Goal: Information Seeking & Learning: Learn about a topic

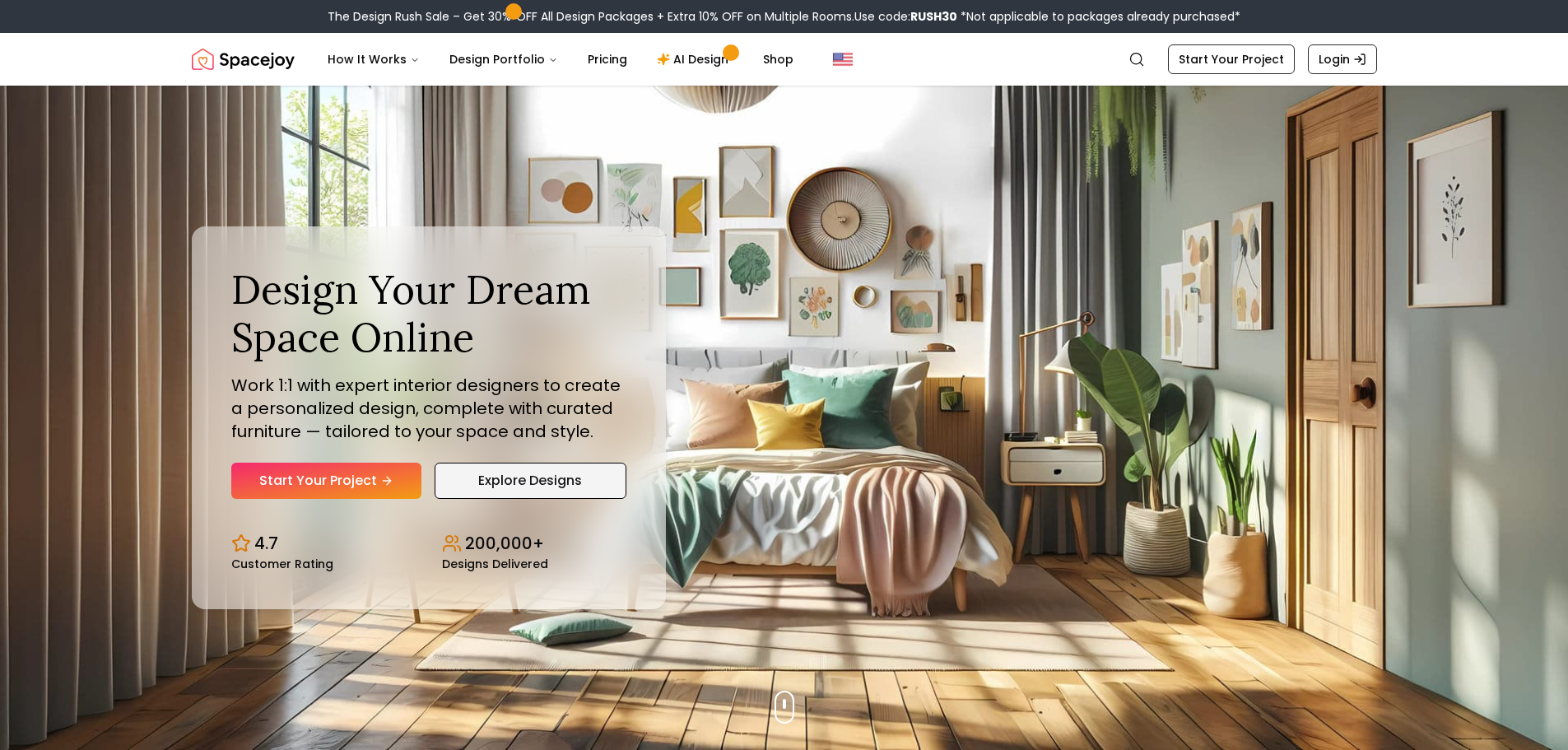
click at [506, 479] on link "Explore Designs" at bounding box center [530, 480] width 192 height 36
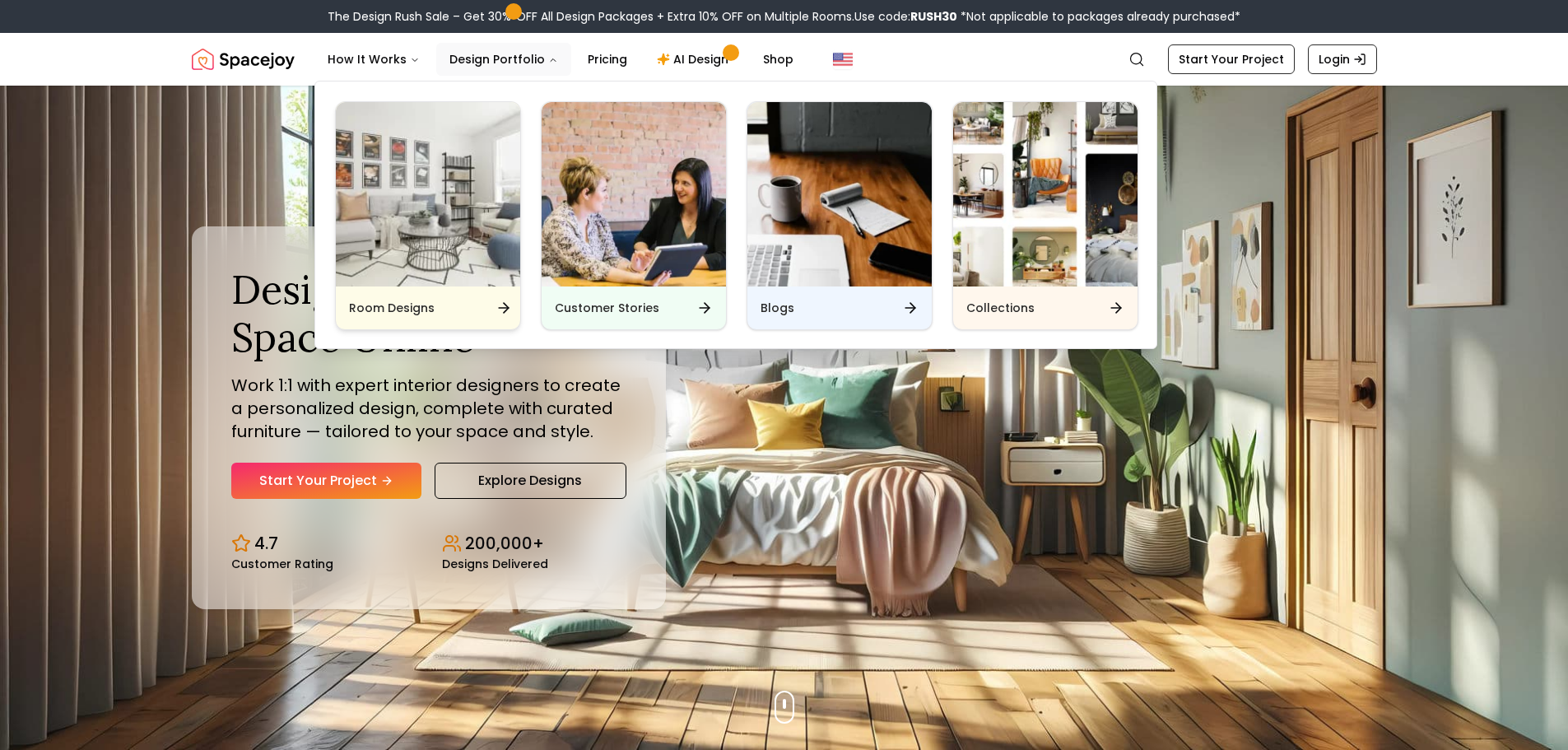
click at [406, 306] on h6 "Room Designs" at bounding box center [392, 308] width 86 height 16
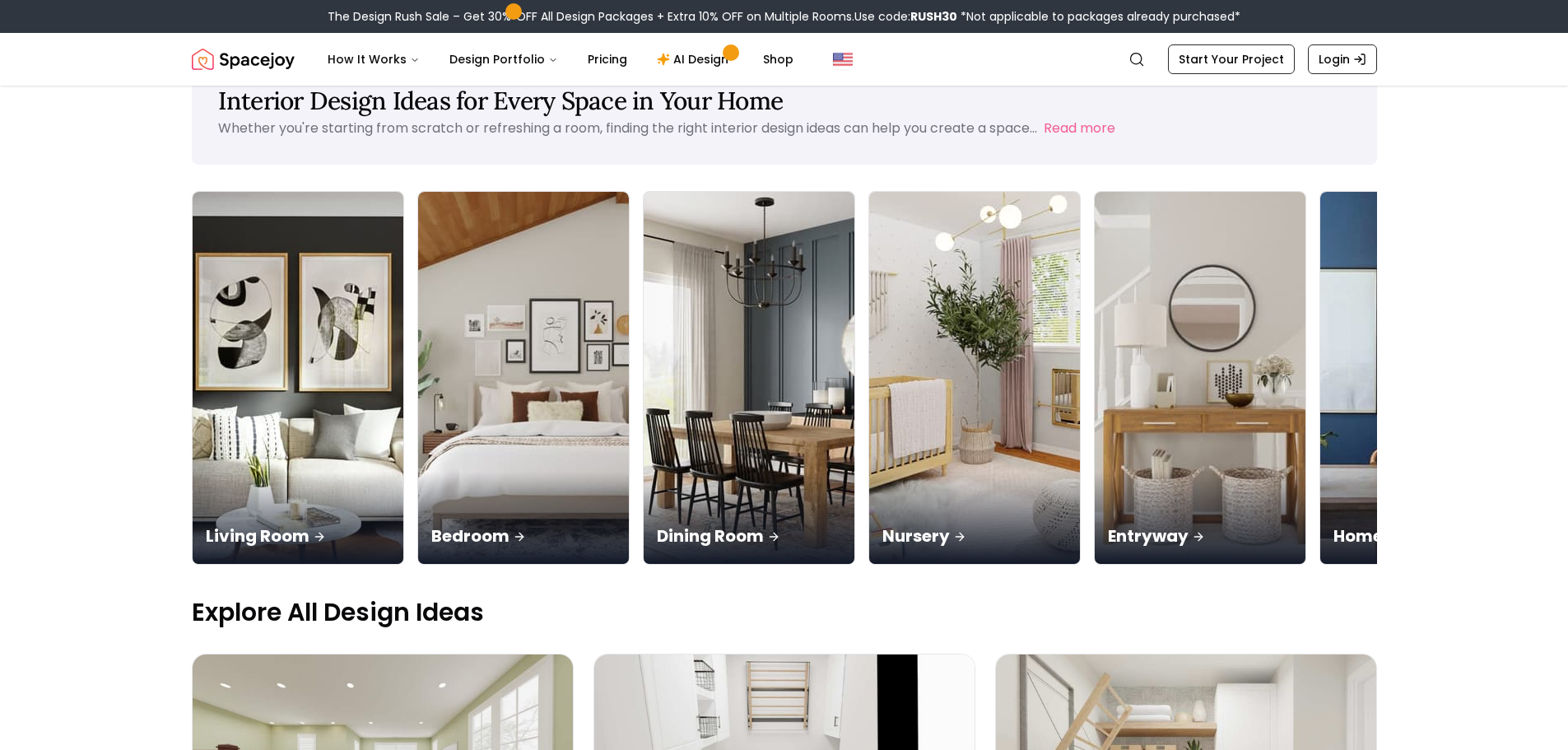
scroll to position [82, 0]
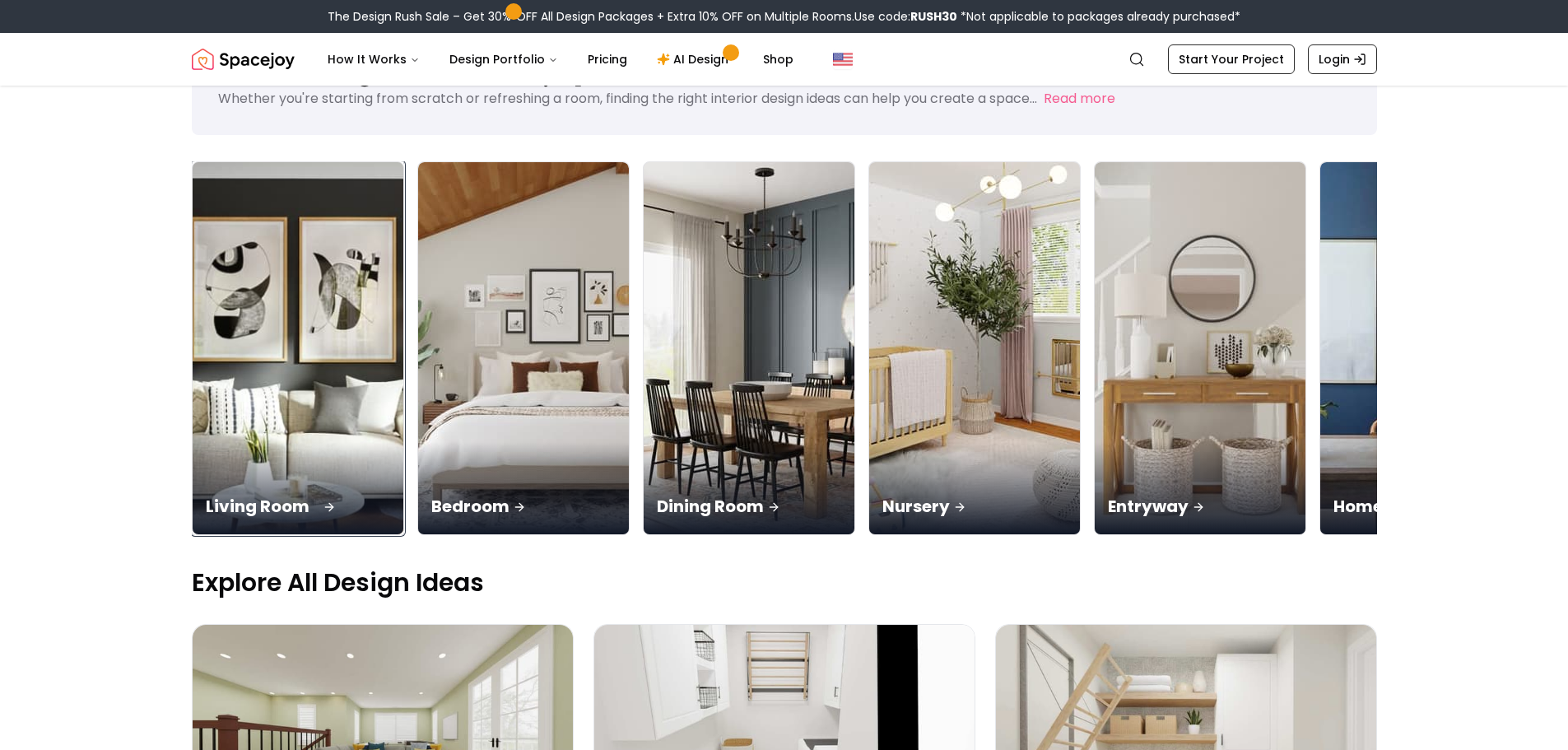
click at [278, 420] on img at bounding box center [297, 348] width 222 height 391
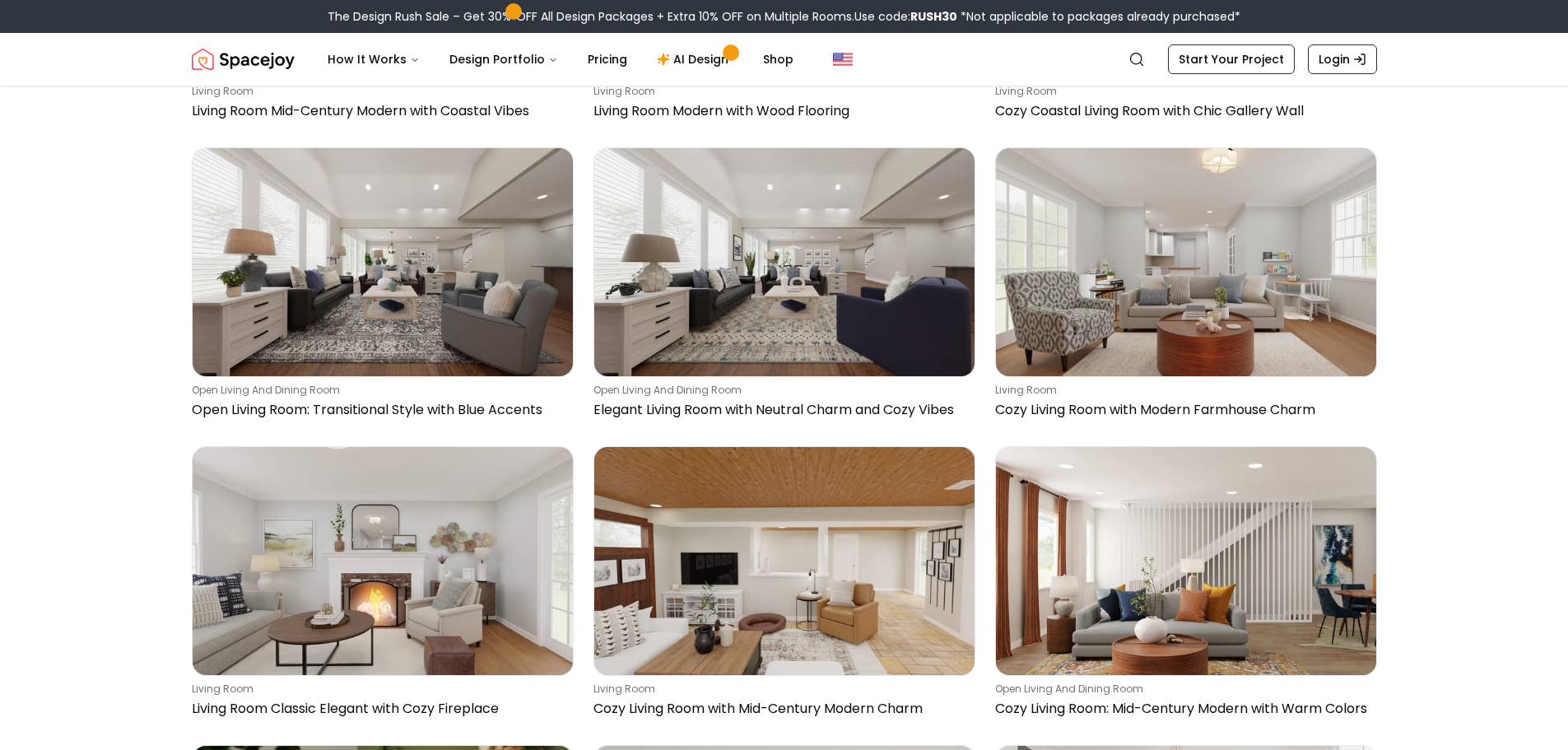
scroll to position [3676, 0]
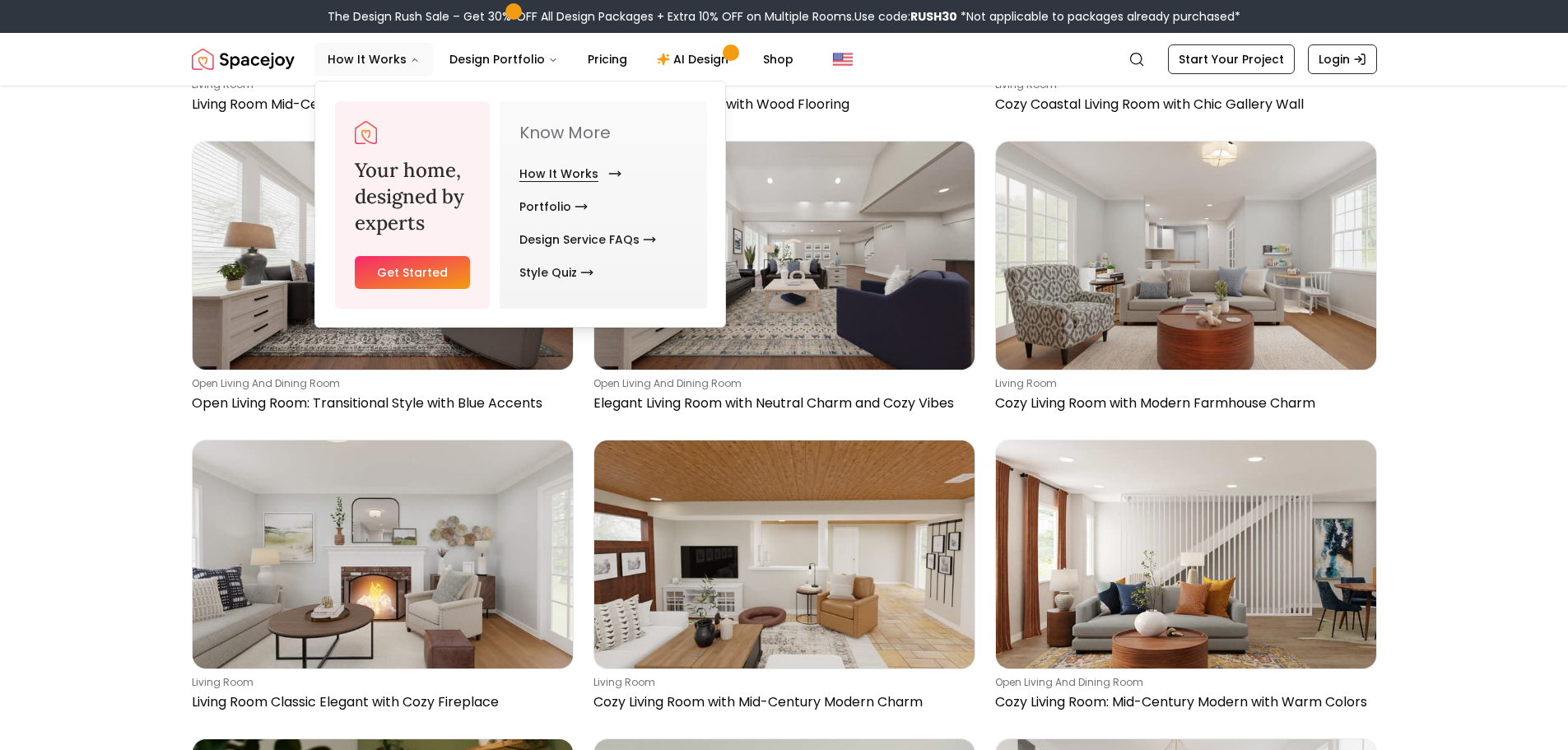
click at [551, 171] on link "How It Works" at bounding box center [566, 174] width 95 height 33
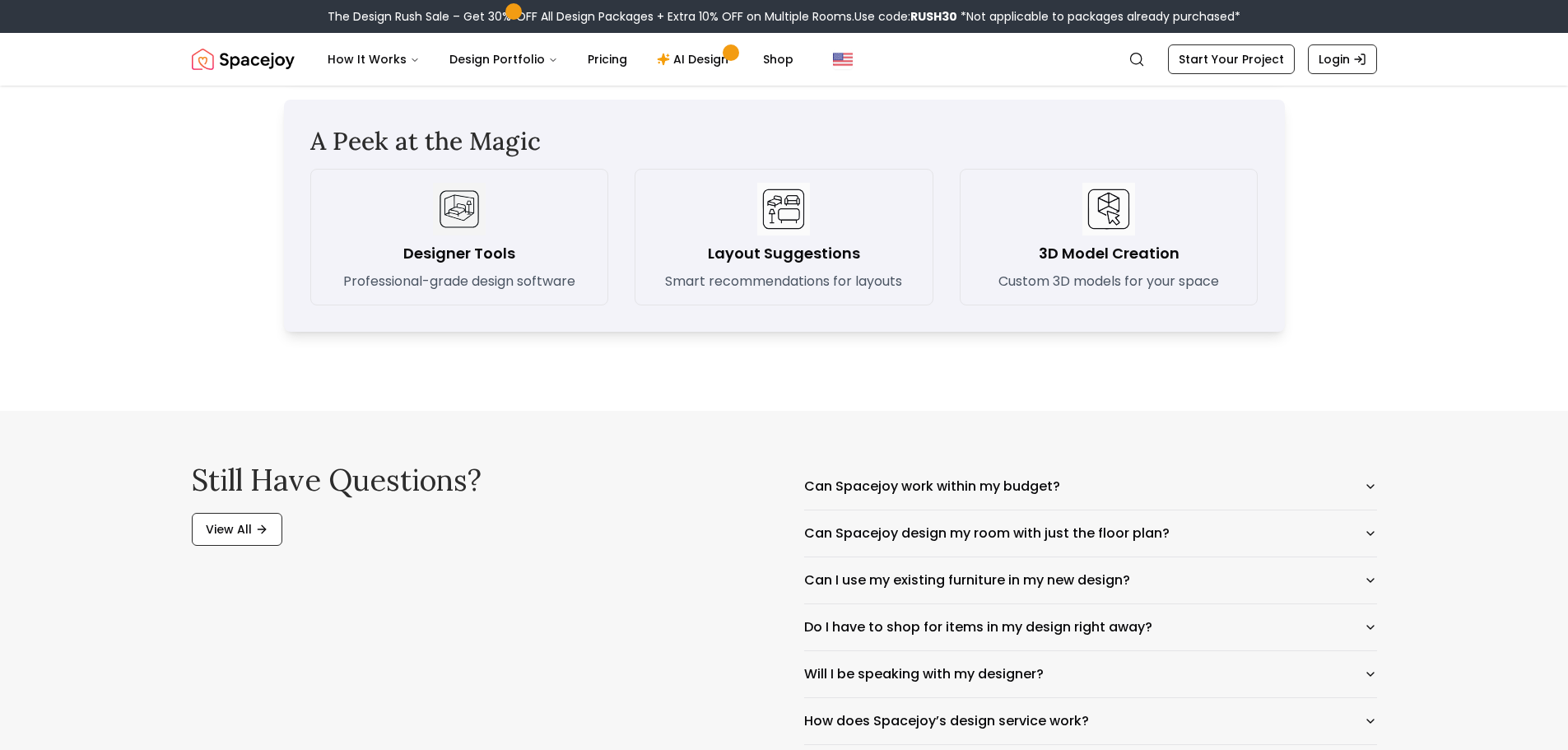
scroll to position [2386, 0]
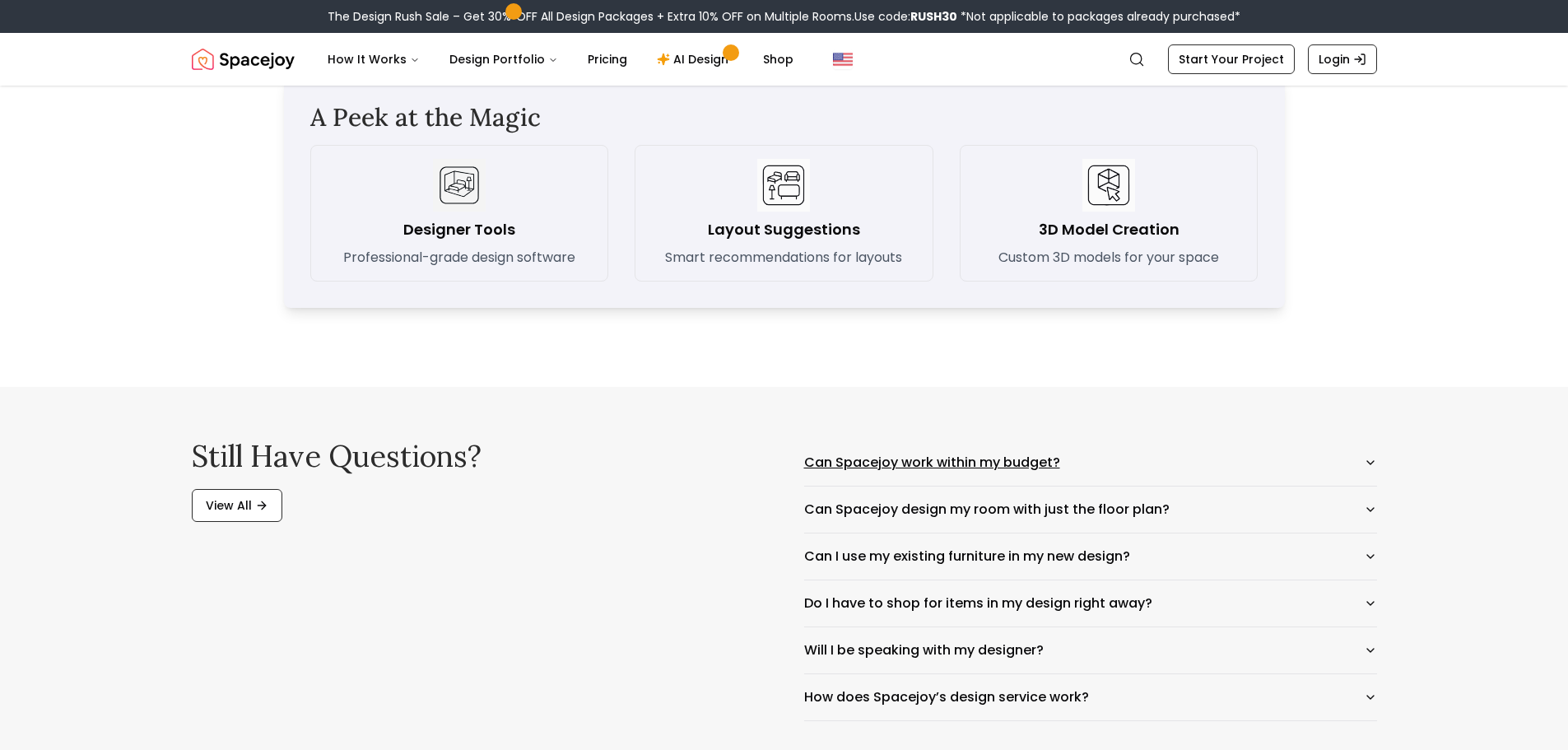
click at [1042, 461] on button "Can Spacejoy work within my budget?" at bounding box center [1090, 462] width 573 height 46
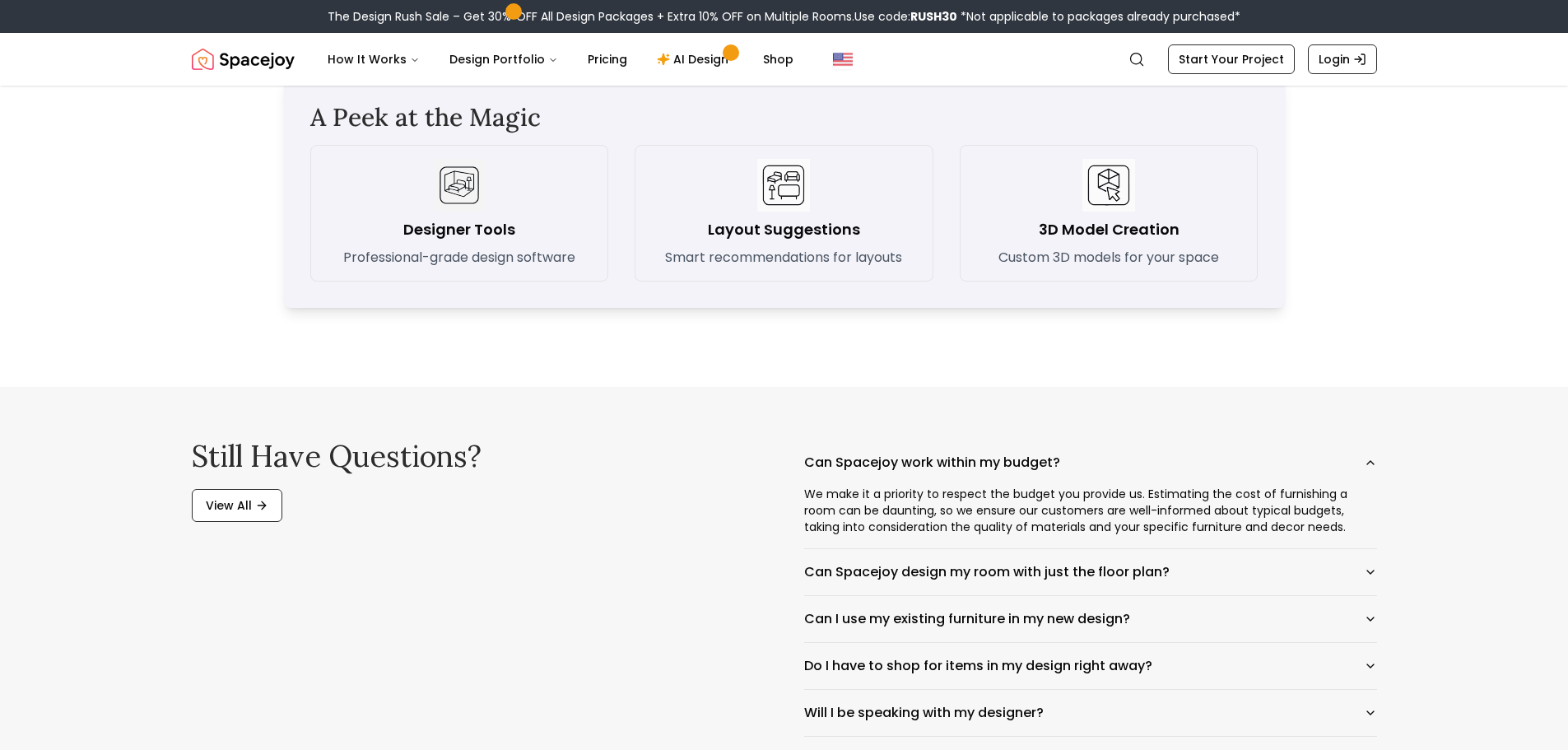
scroll to position [2468, 0]
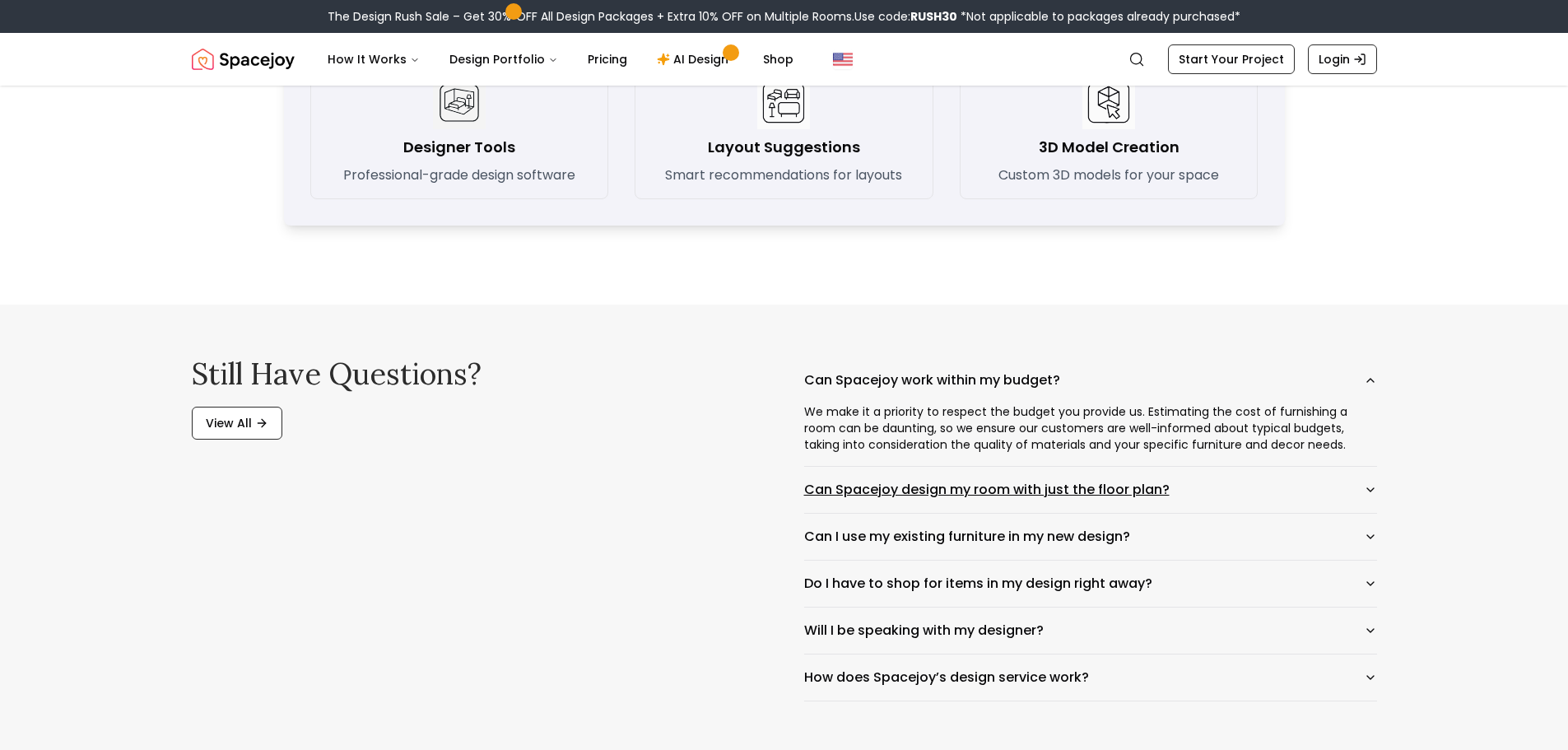
click at [955, 479] on button "Can Spacejoy design my room with just the floor plan?" at bounding box center [1090, 490] width 573 height 46
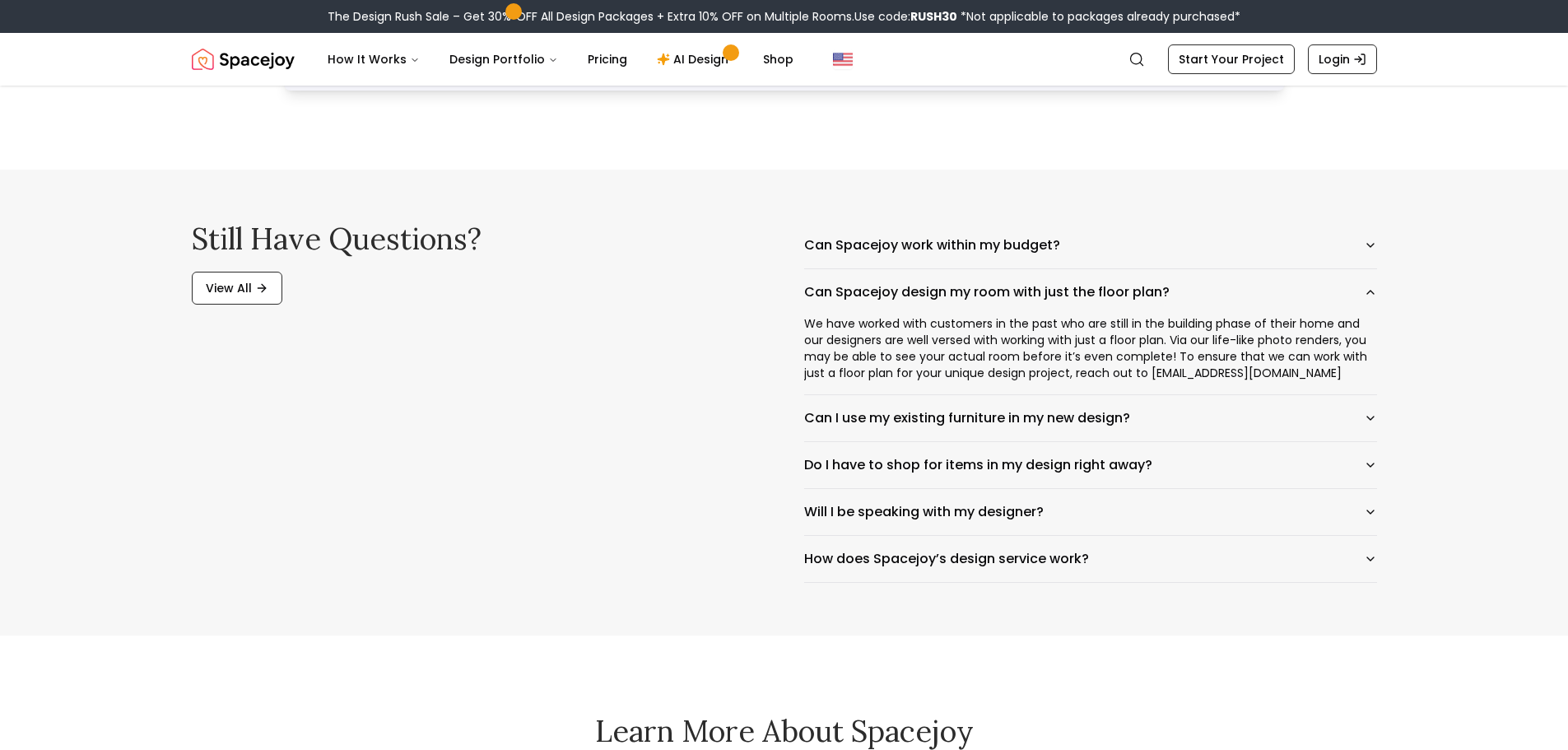
scroll to position [2633, 0]
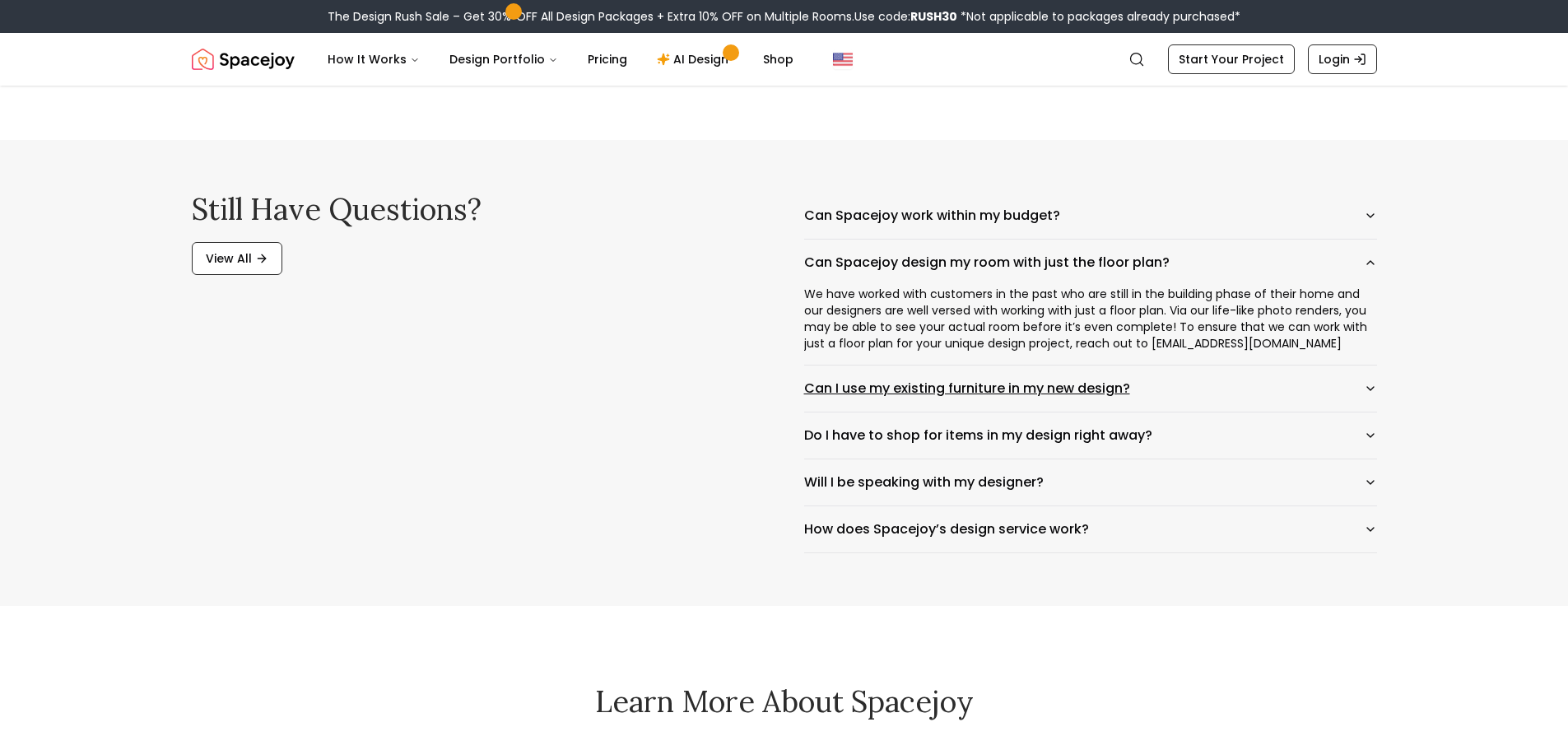
click at [906, 394] on button "Can I use my existing furniture in my new design?" at bounding box center [1090, 388] width 573 height 46
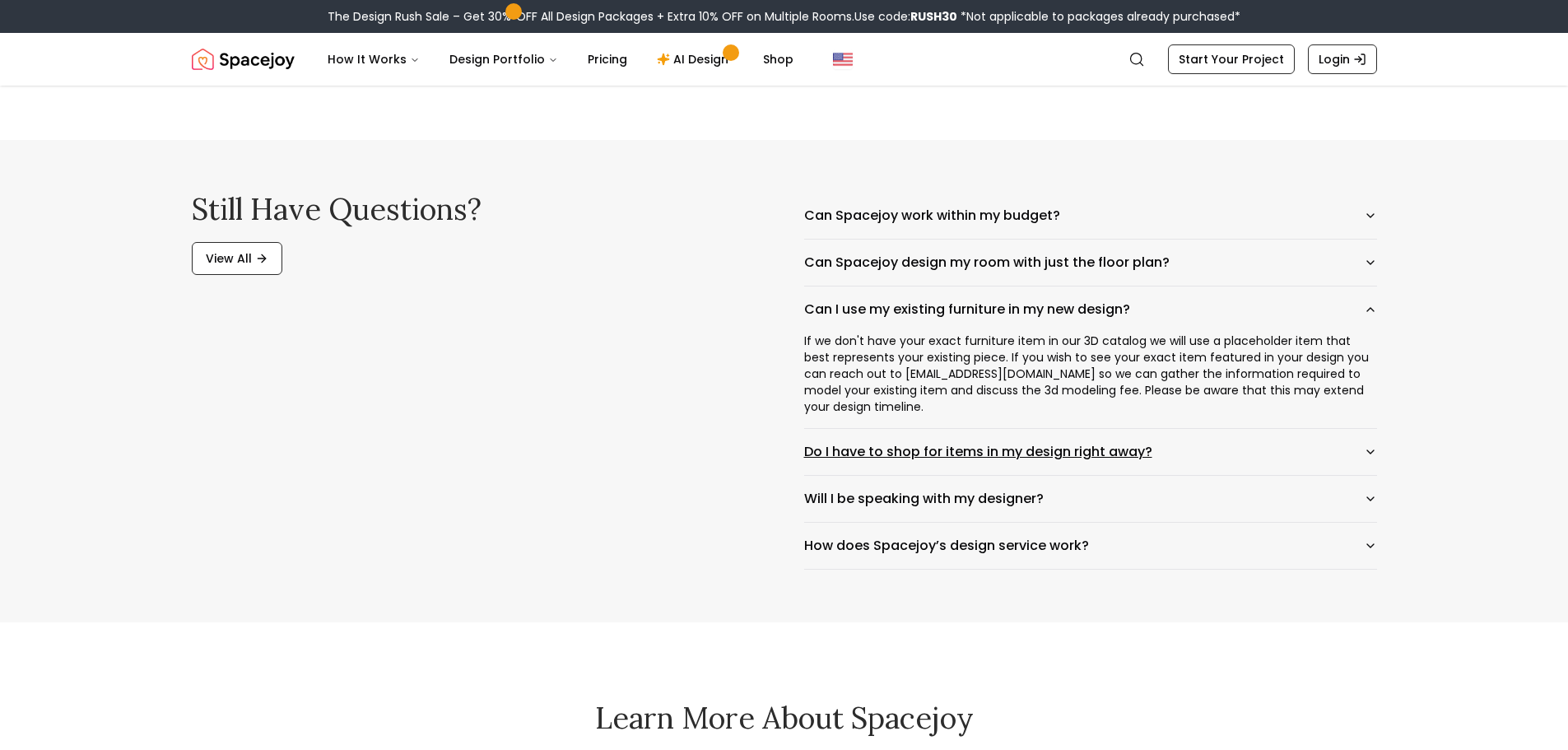
click at [866, 429] on button "Do I have to shop for items in my design right away?" at bounding box center [1090, 452] width 573 height 46
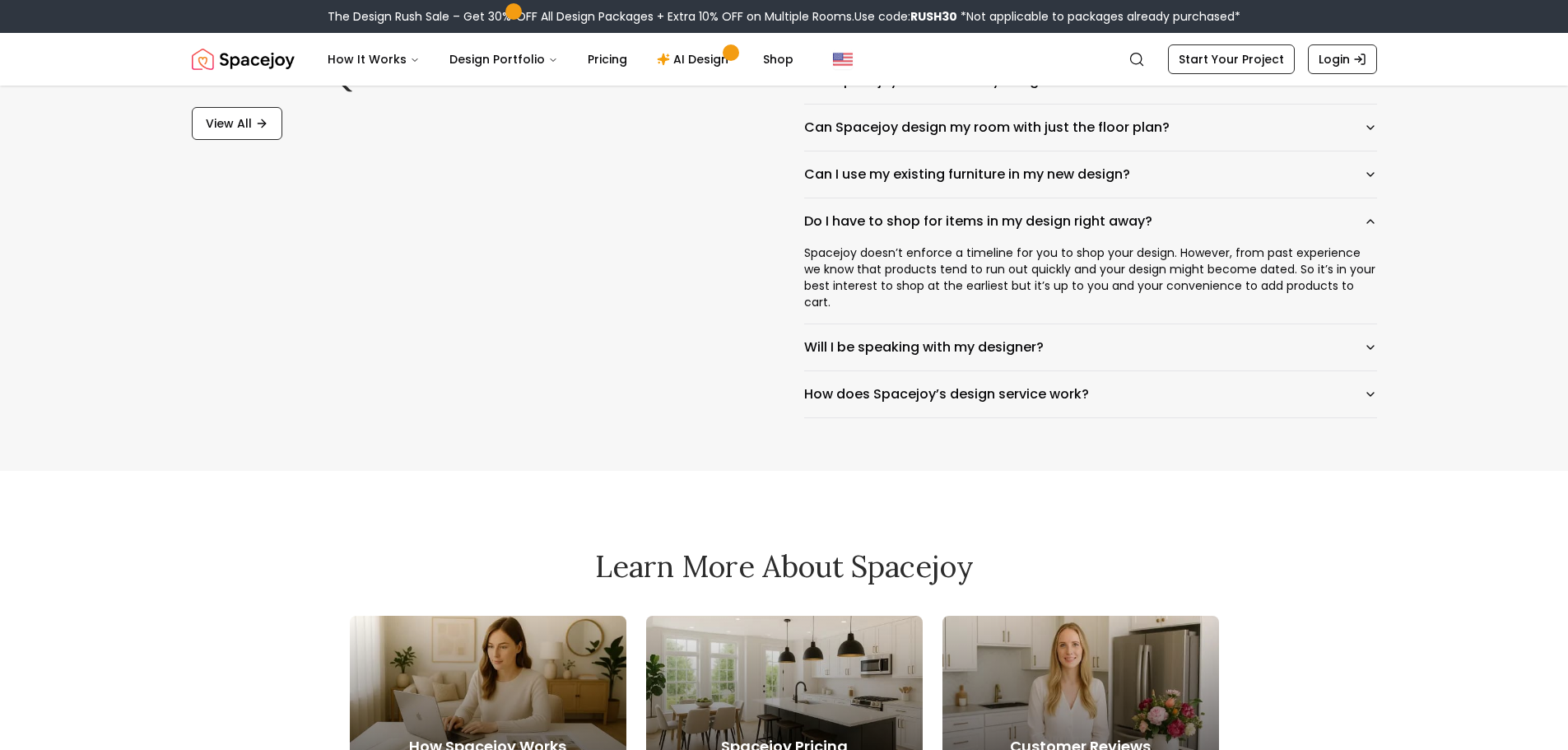
scroll to position [2797, 0]
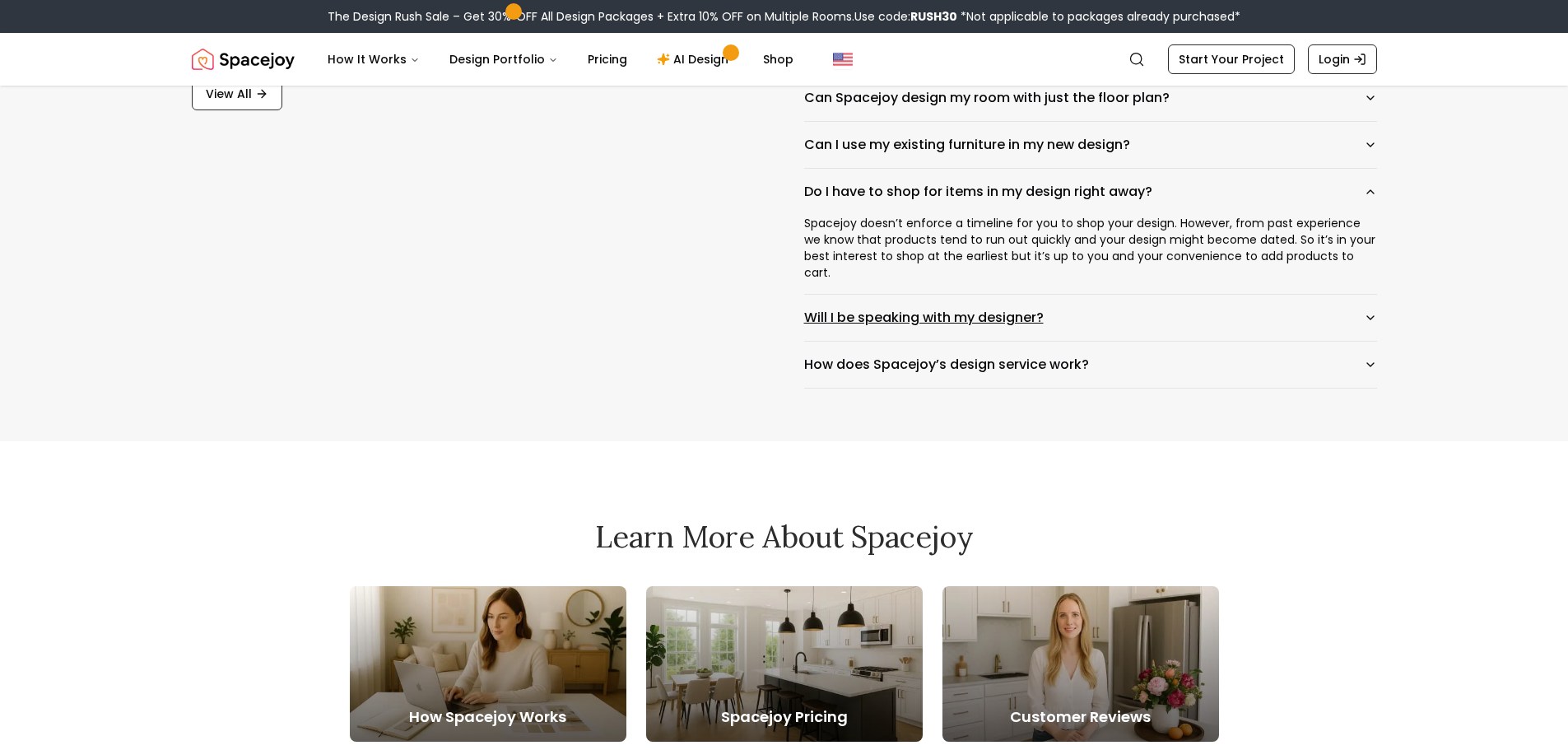
click at [894, 304] on button "Will I be speaking with my designer?" at bounding box center [1090, 318] width 573 height 46
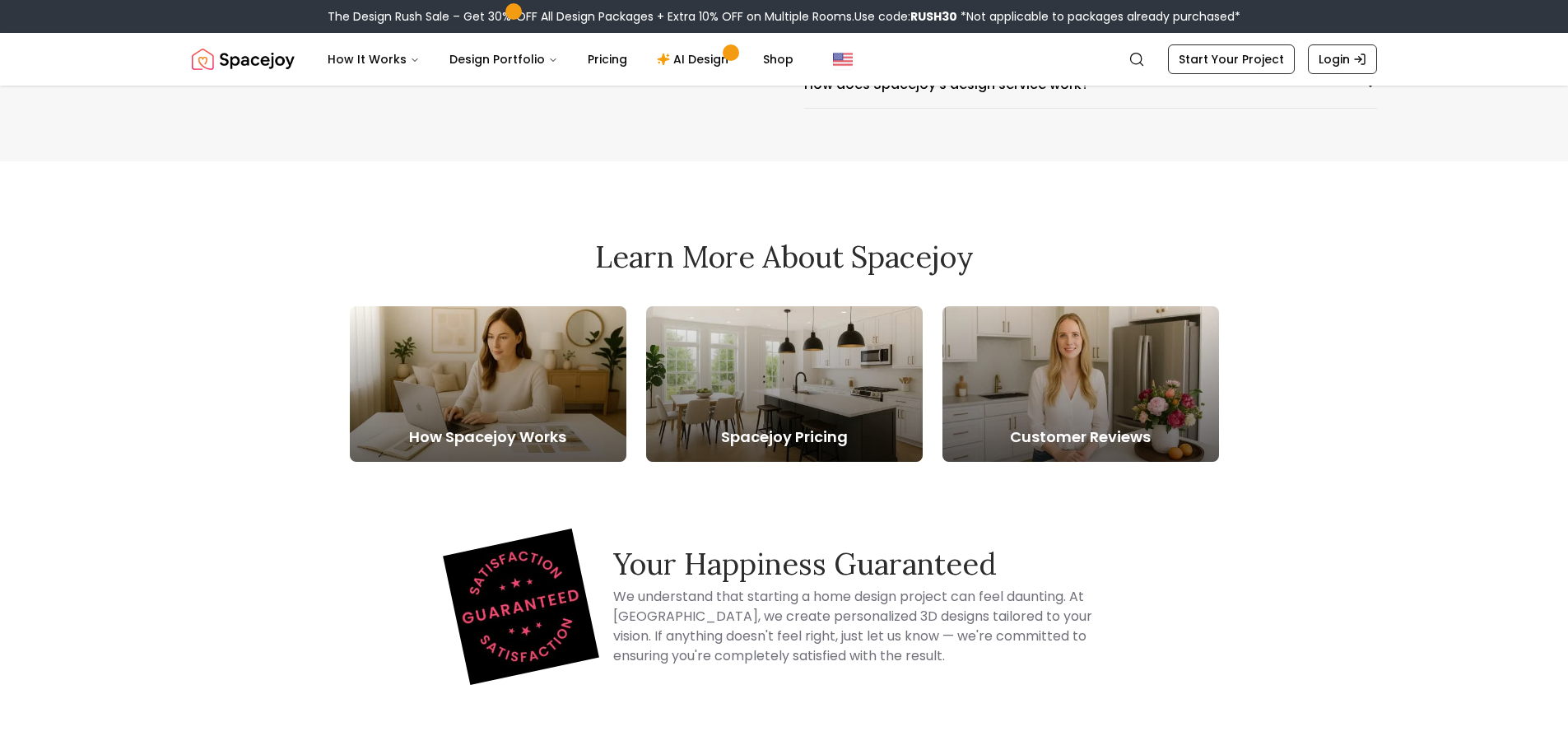
scroll to position [2962, 0]
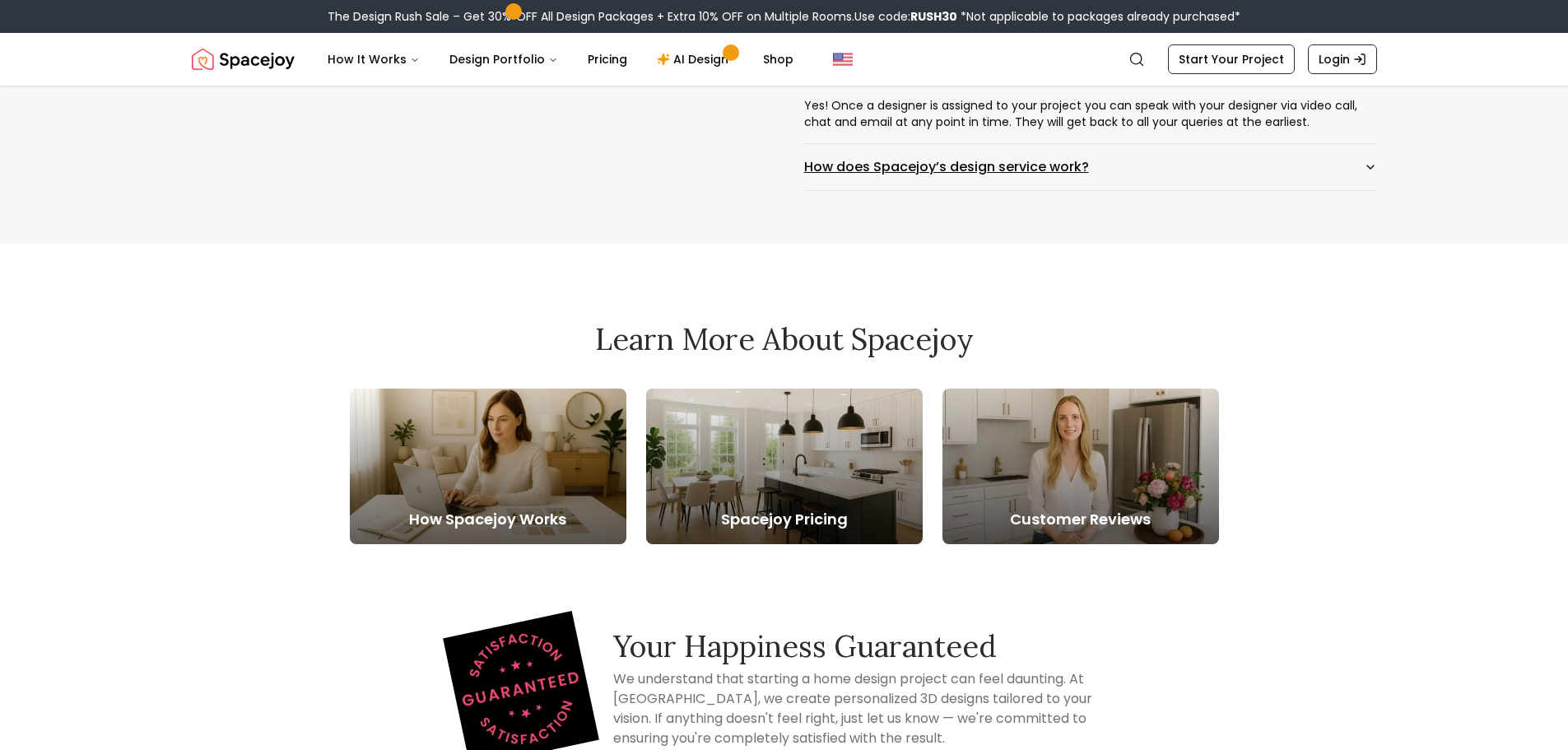
click at [905, 166] on button "How does Spacejoy’s design service work?" at bounding box center [1090, 168] width 573 height 46
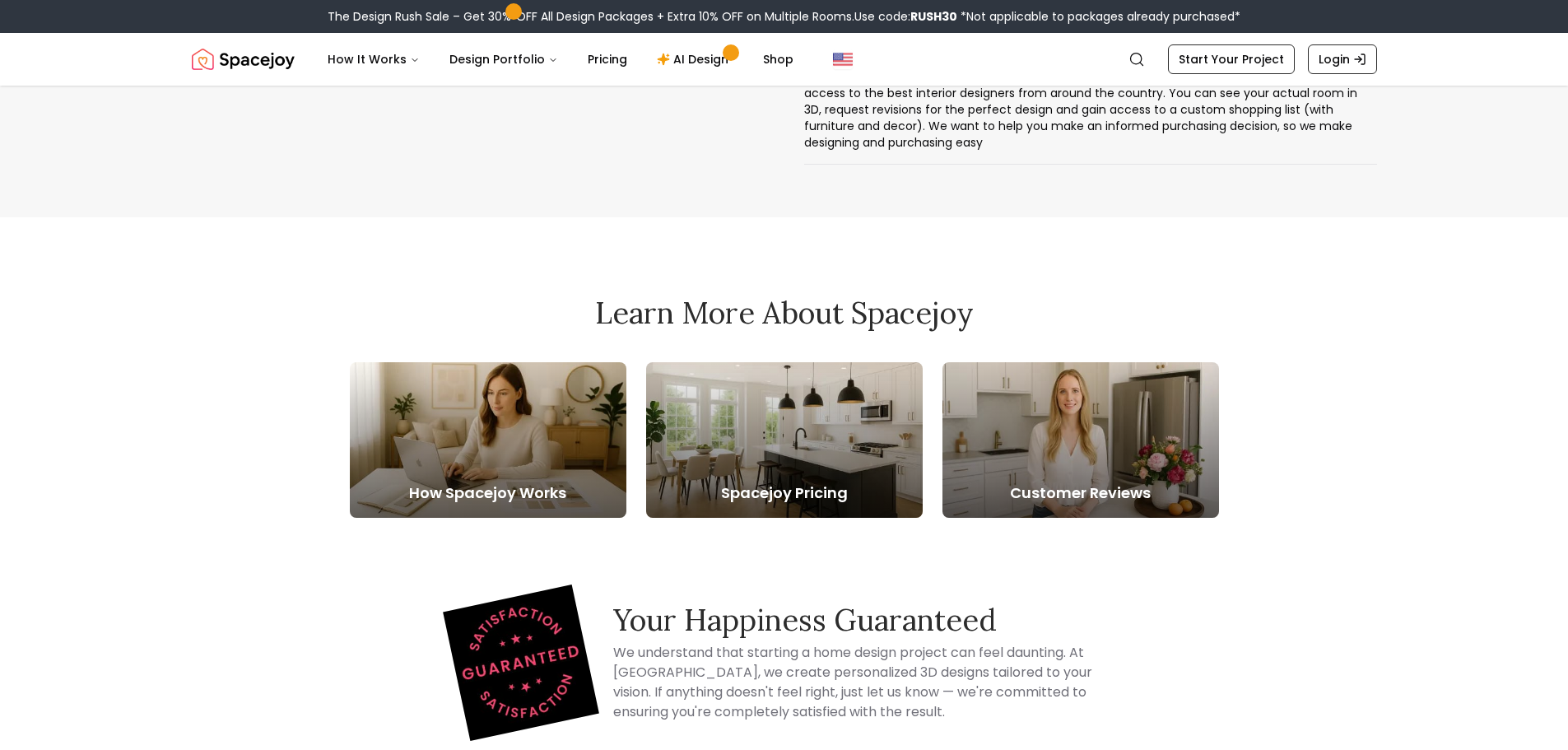
scroll to position [3126, 0]
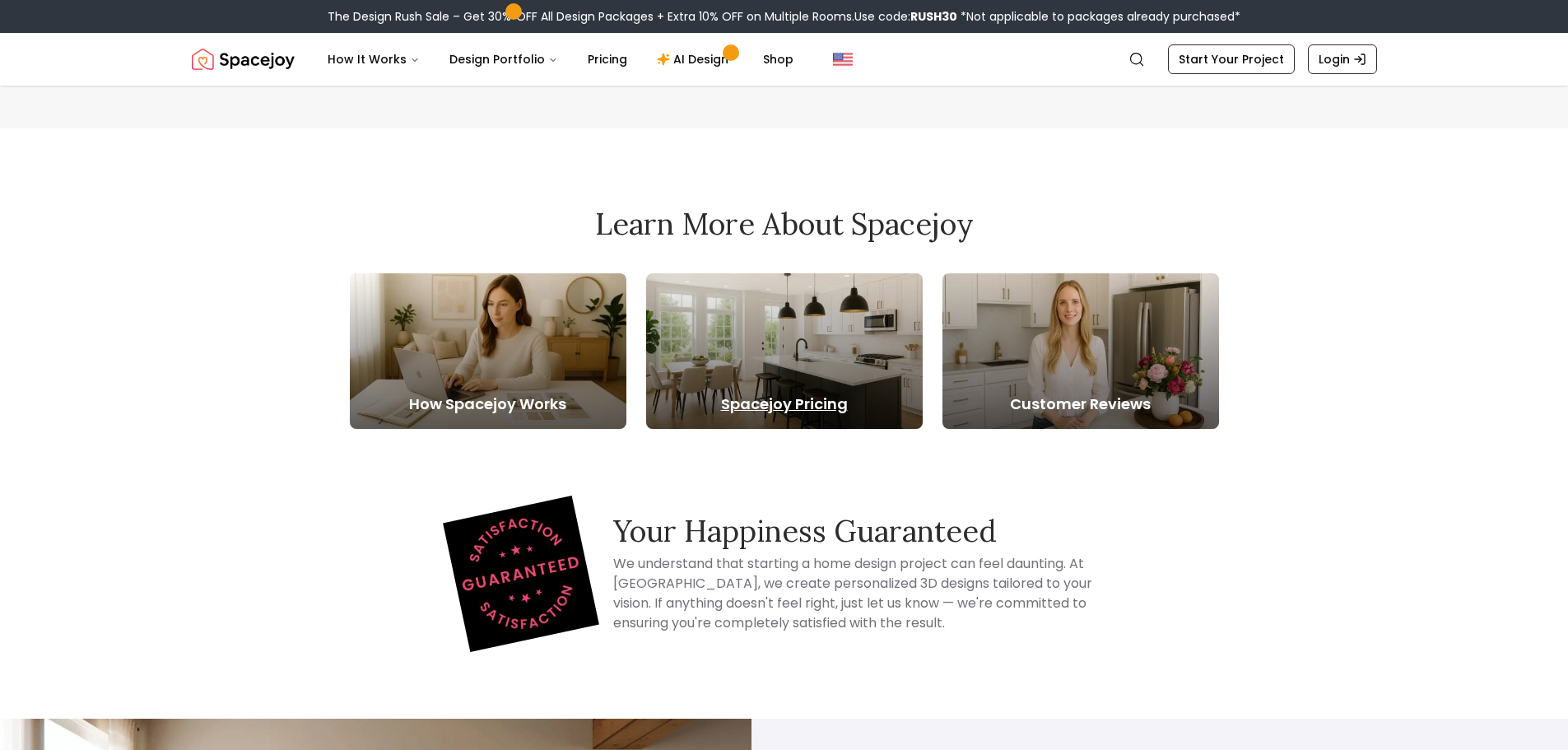
click at [799, 363] on div at bounding box center [784, 351] width 277 height 155
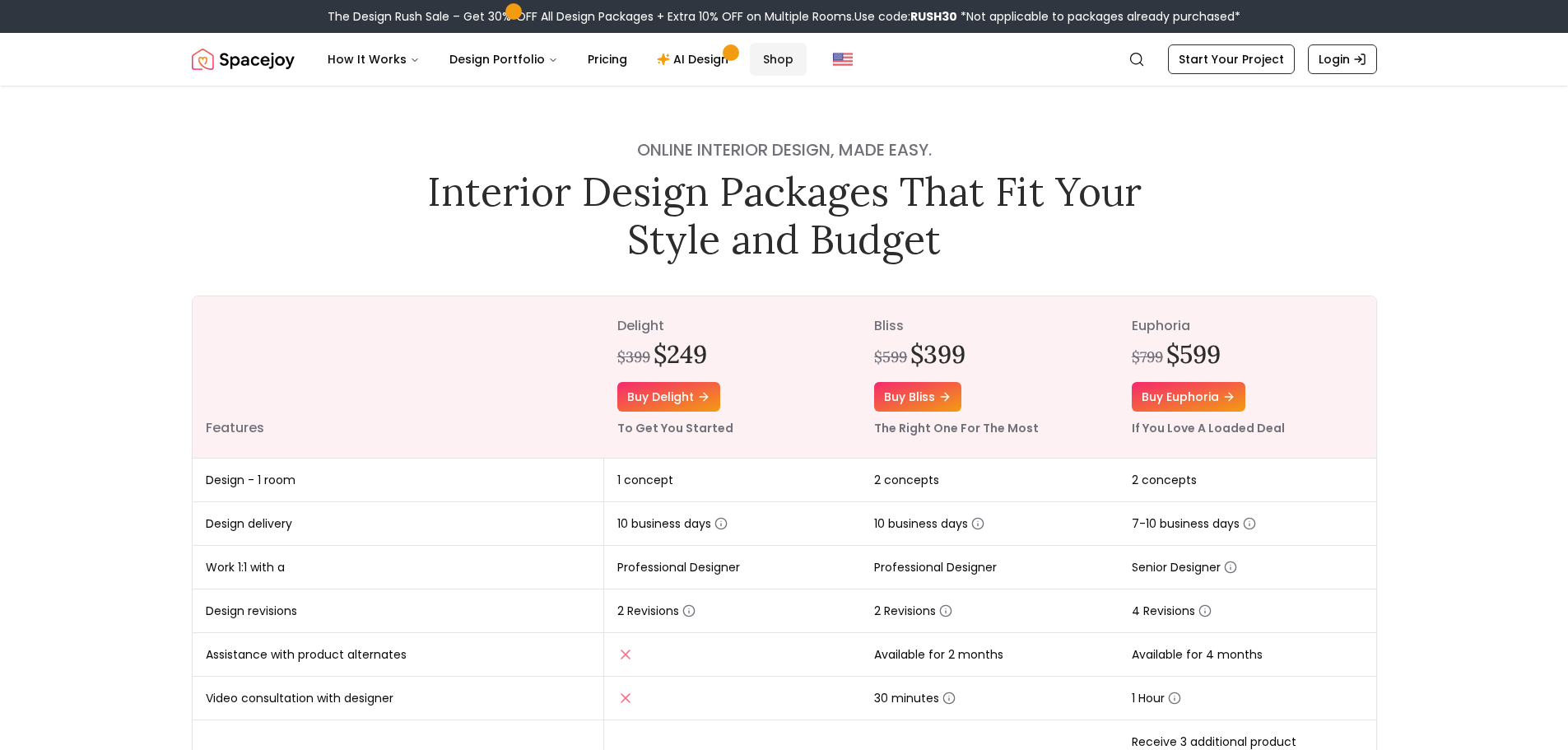
click at [769, 53] on link "Shop" at bounding box center [778, 59] width 57 height 33
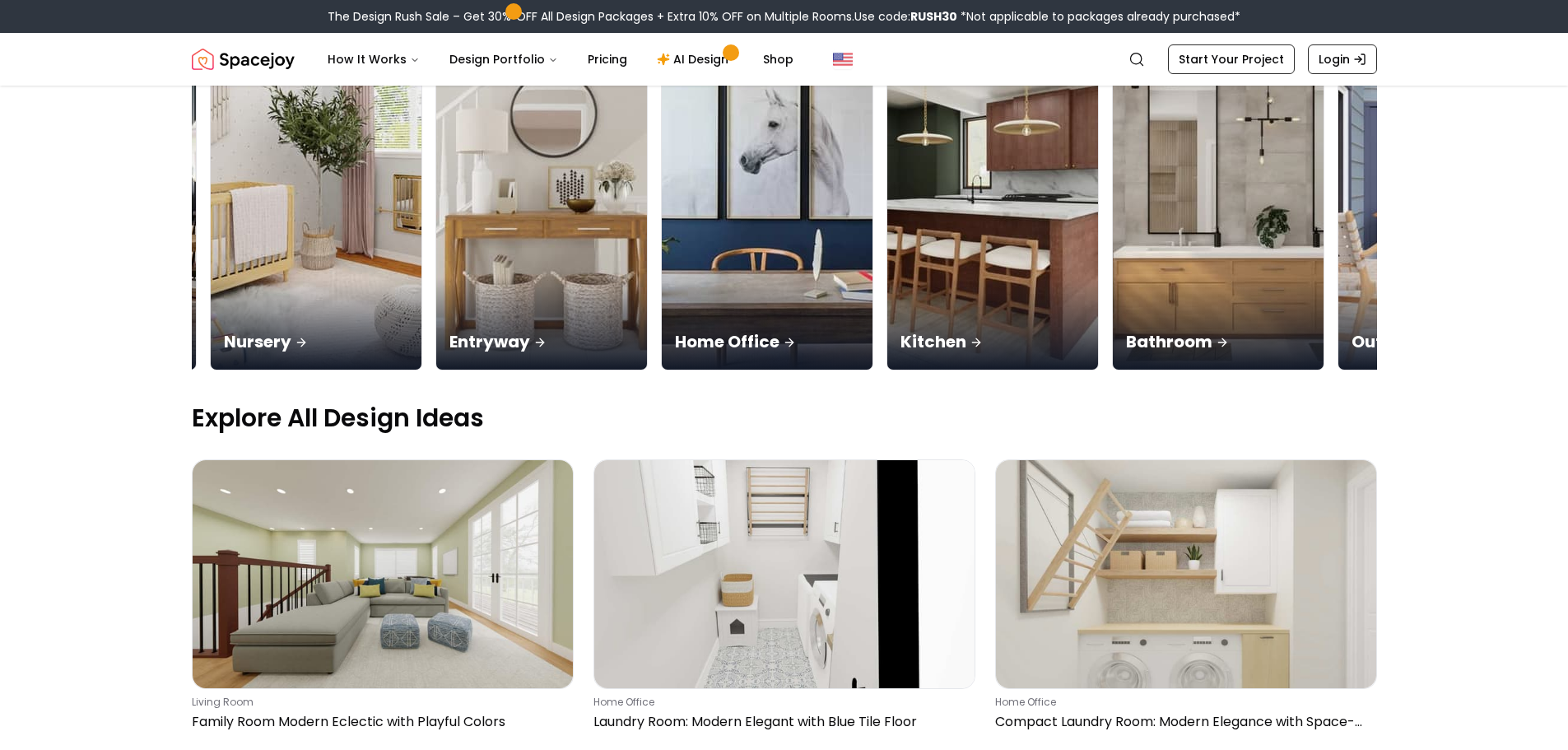
scroll to position [0, 692]
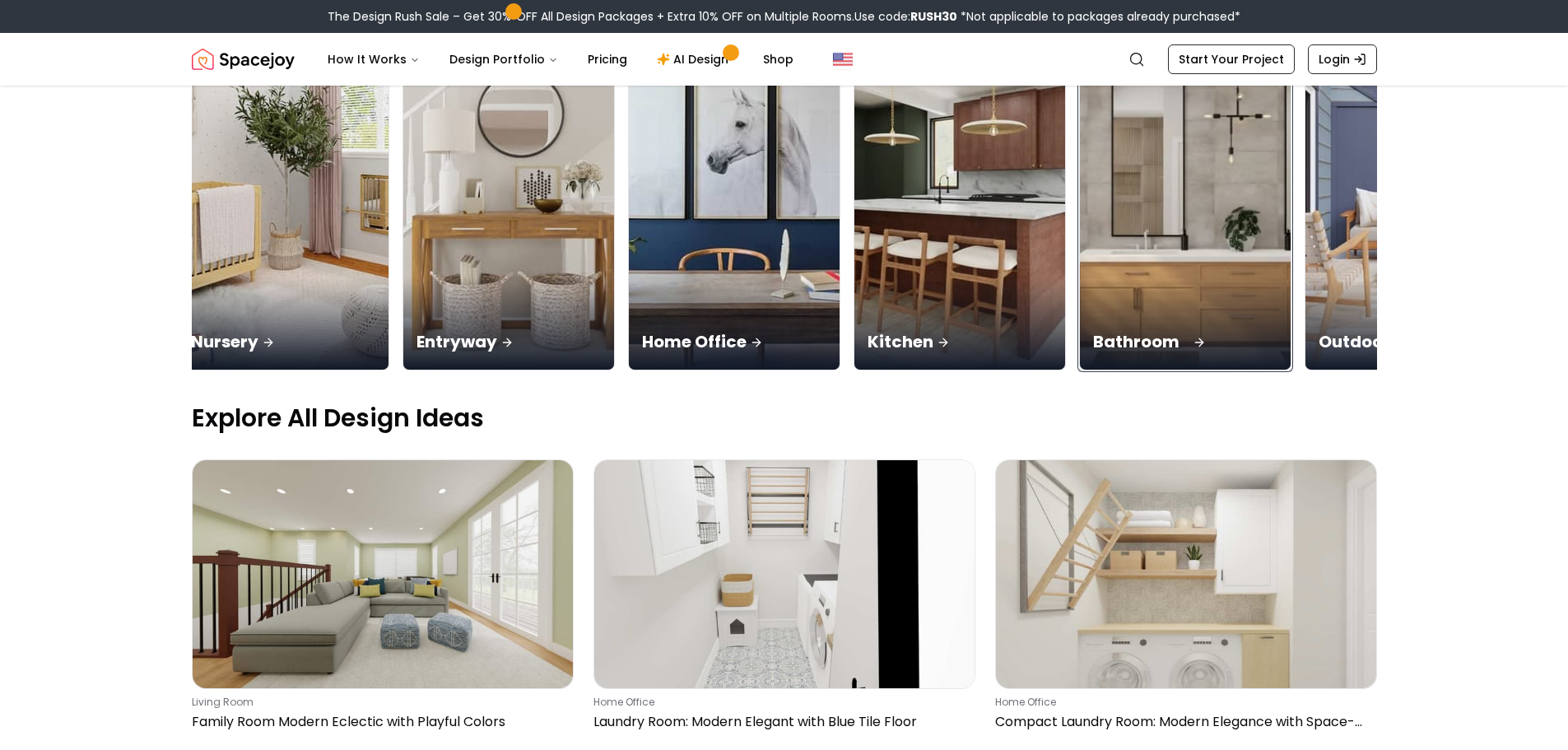
click at [1175, 238] on img at bounding box center [1185, 184] width 222 height 391
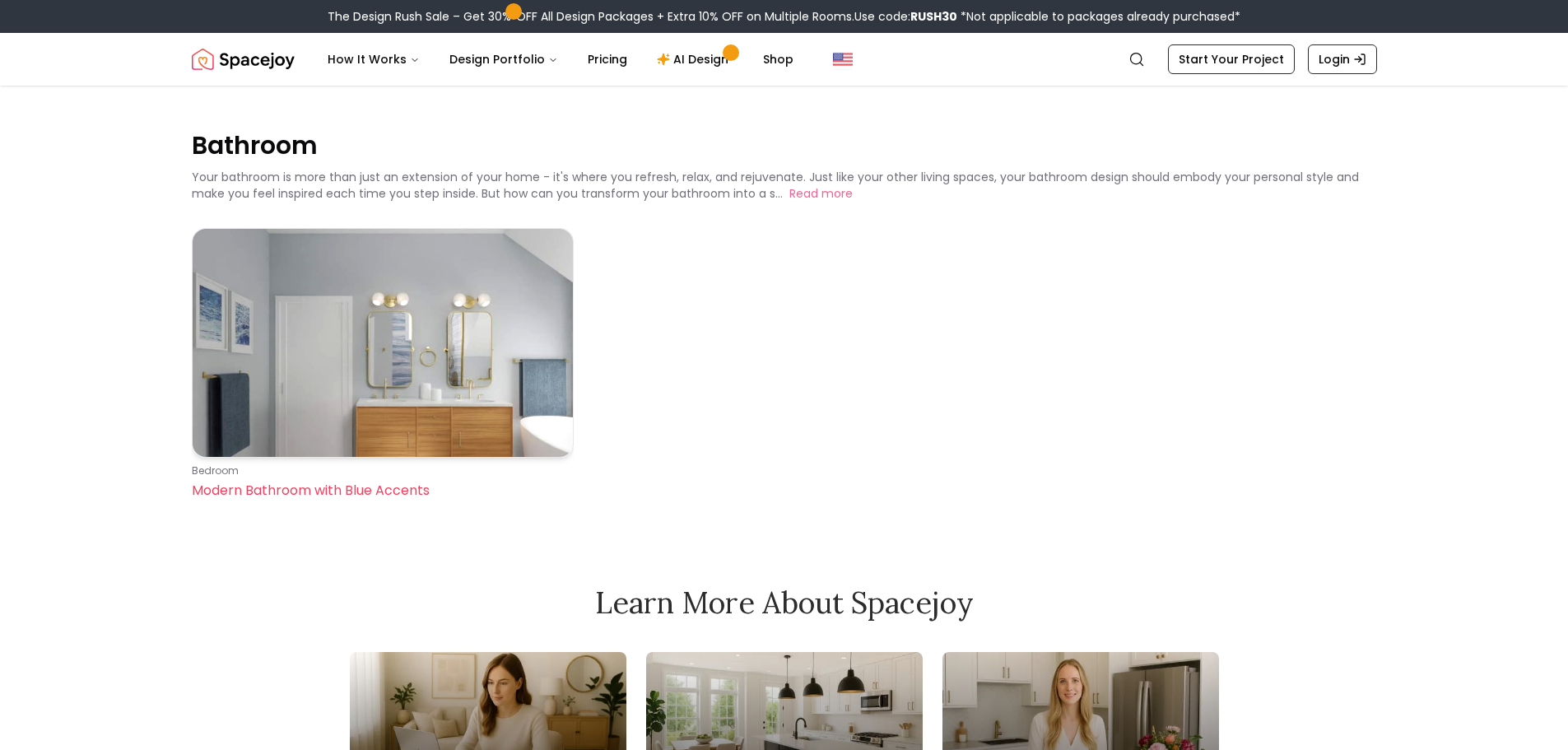
click at [391, 350] on img at bounding box center [382, 342] width 380 height 228
